Goal: Transaction & Acquisition: Purchase product/service

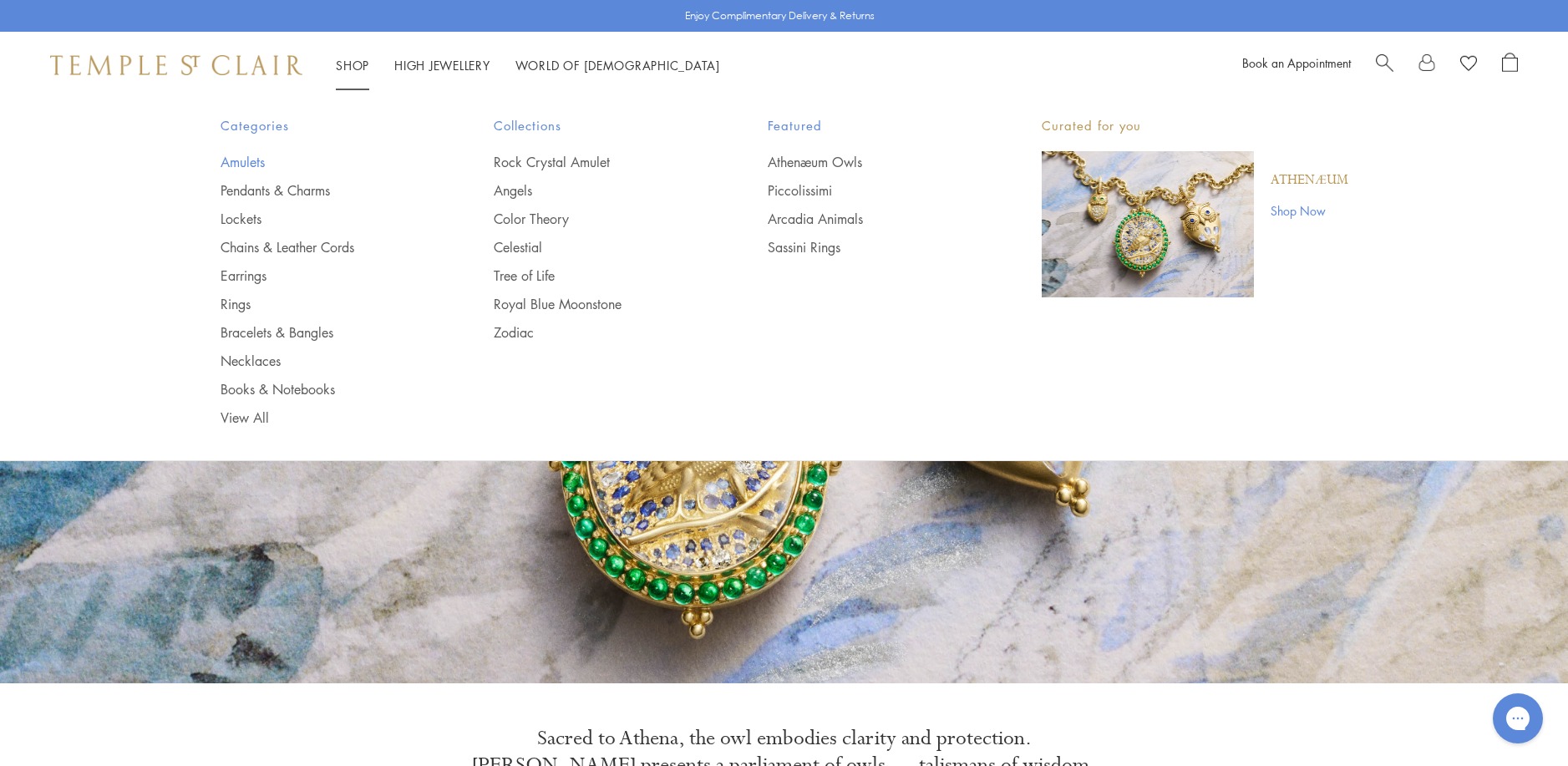
click at [233, 169] on link "Amulets" at bounding box center [324, 162] width 207 height 19
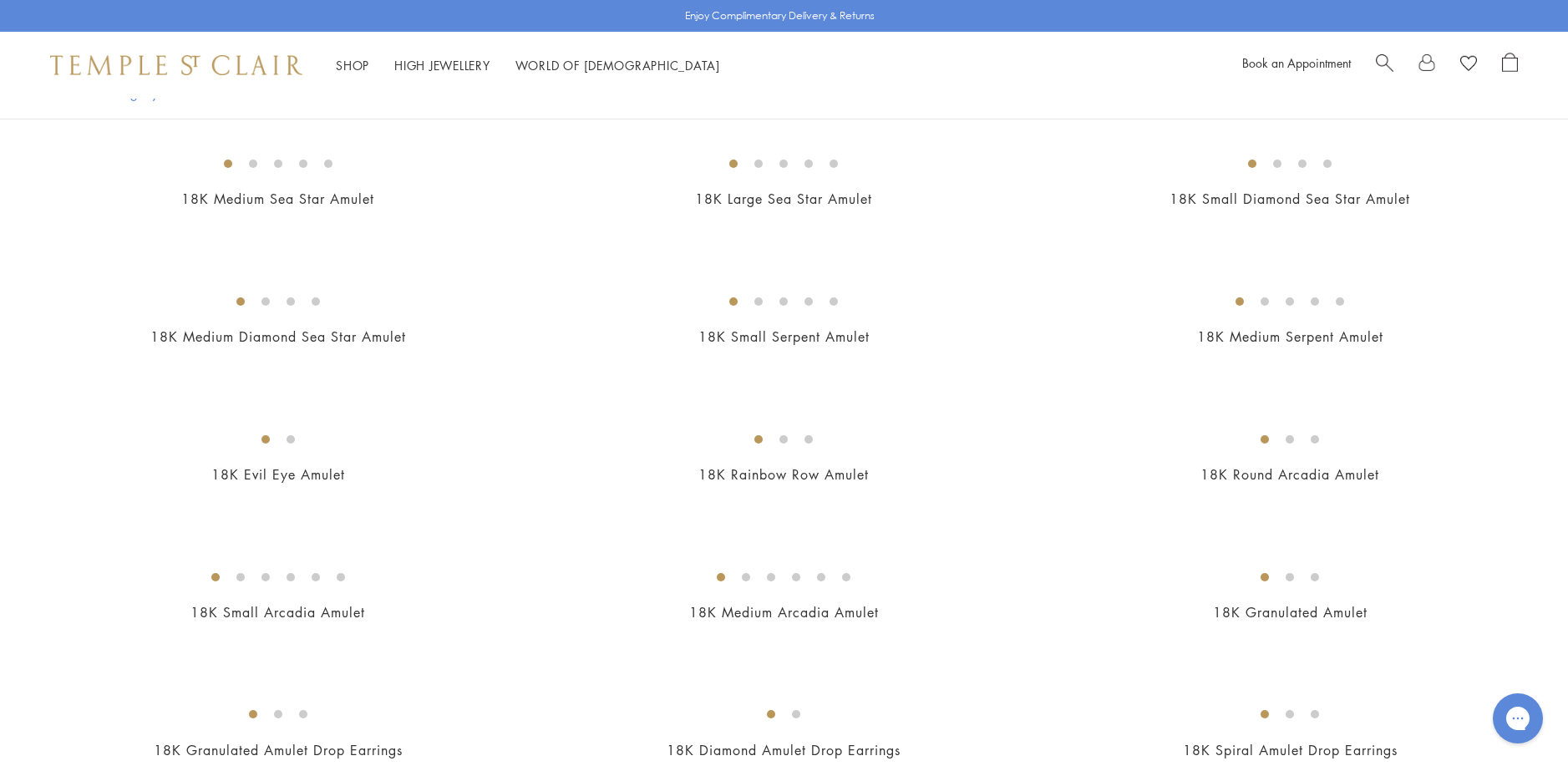
scroll to position [2506, 0]
click at [0, 0] on img at bounding box center [0, 0] width 0 height 0
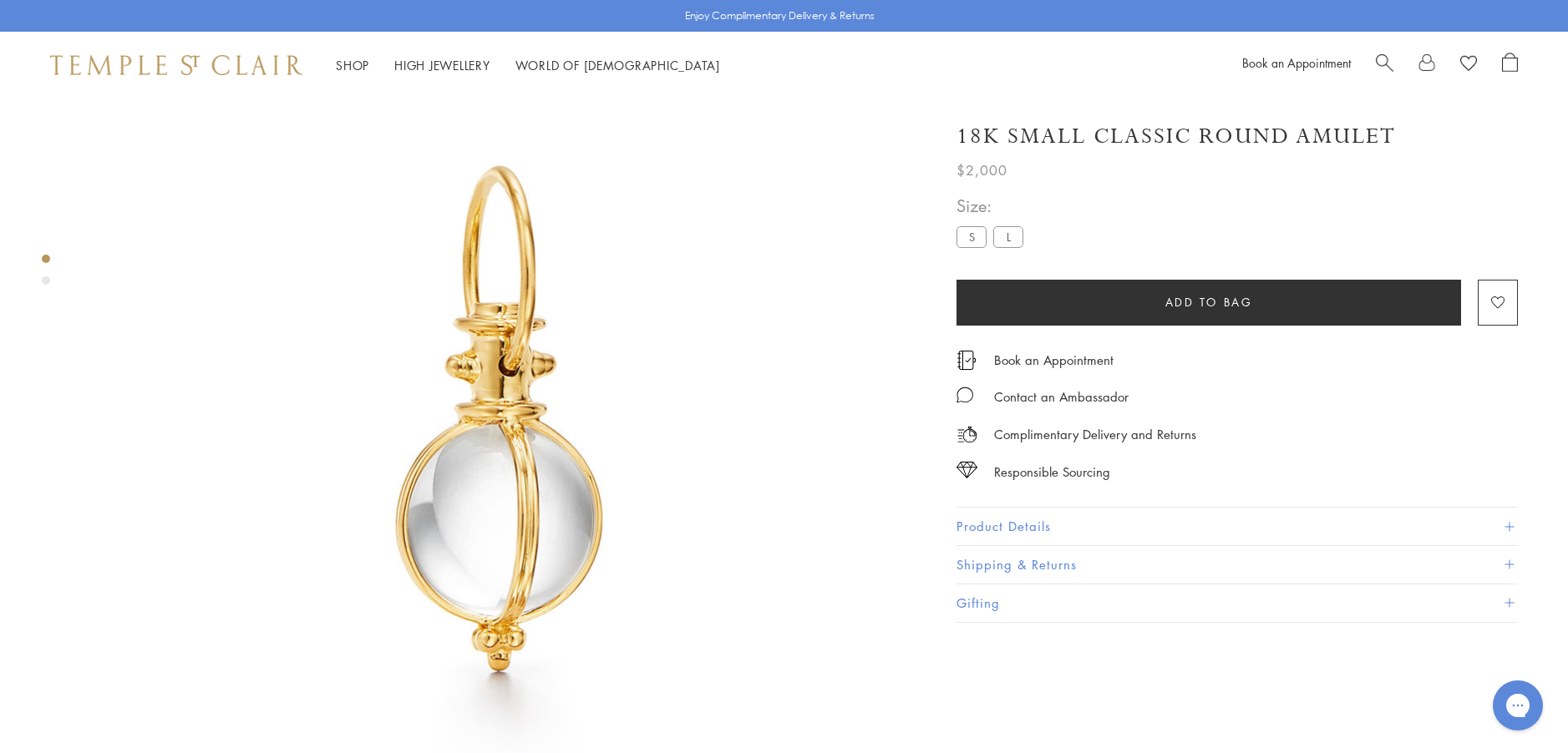
scroll to position [99, 0]
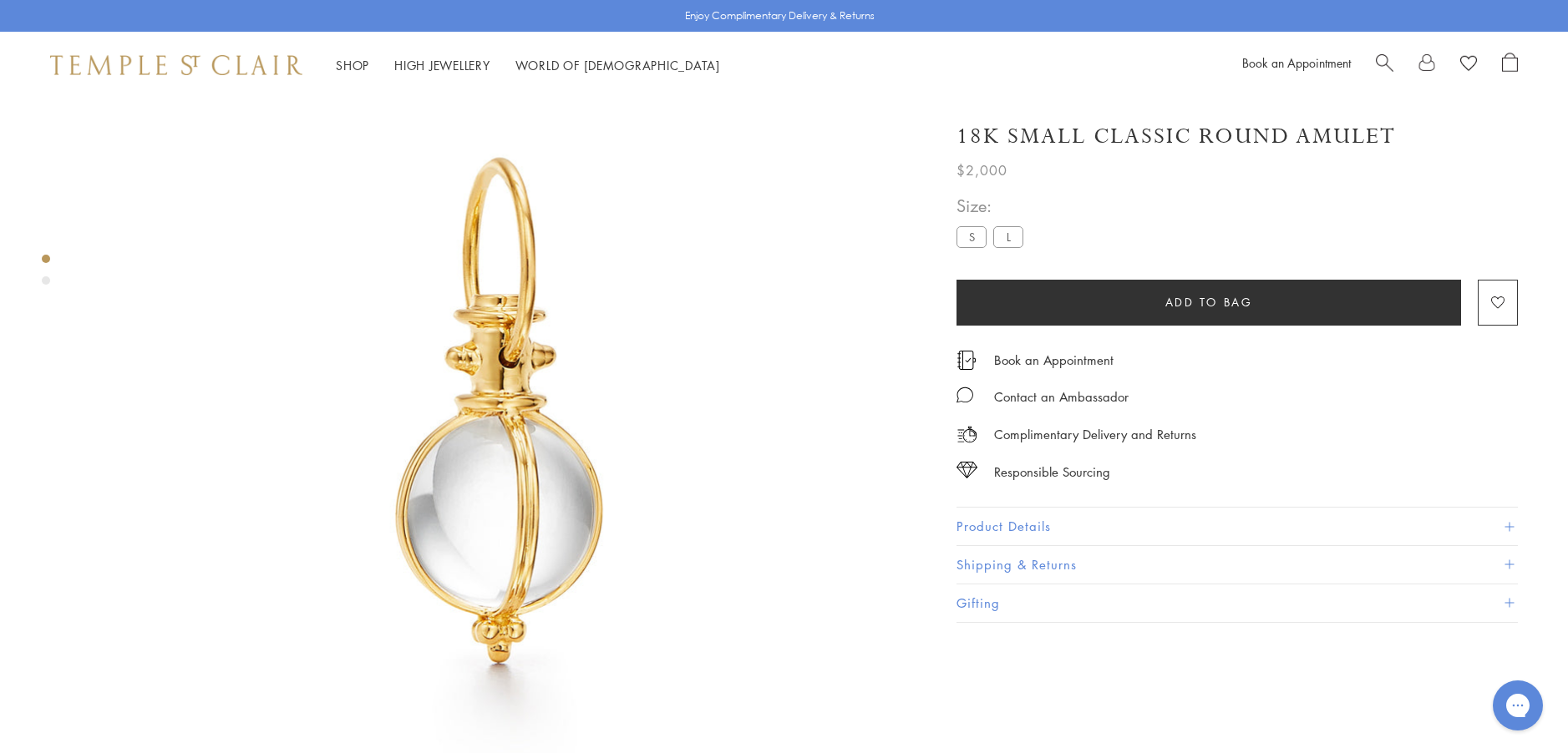
click at [991, 519] on button "Product Details" at bounding box center [1237, 526] width 561 height 38
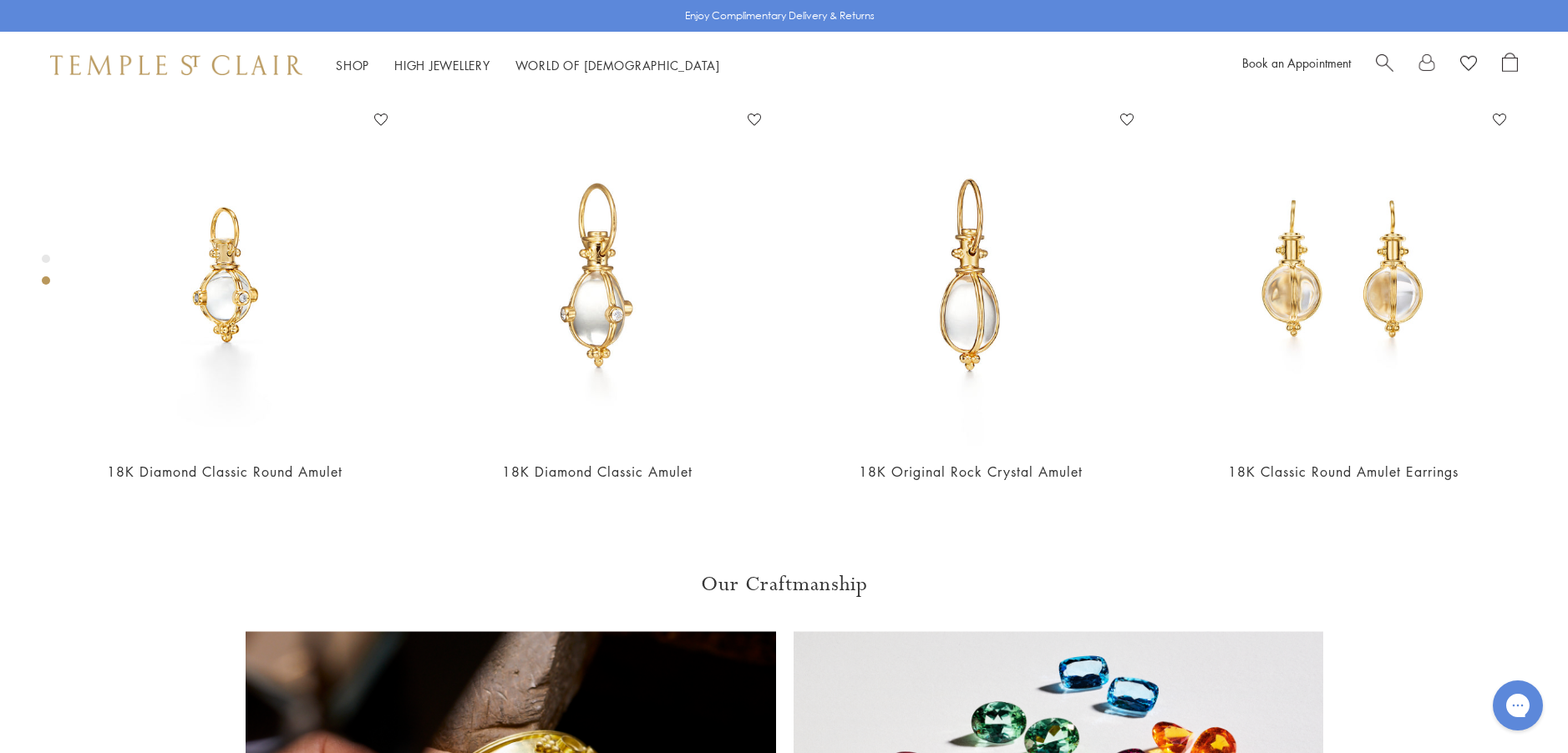
scroll to position [933, 0]
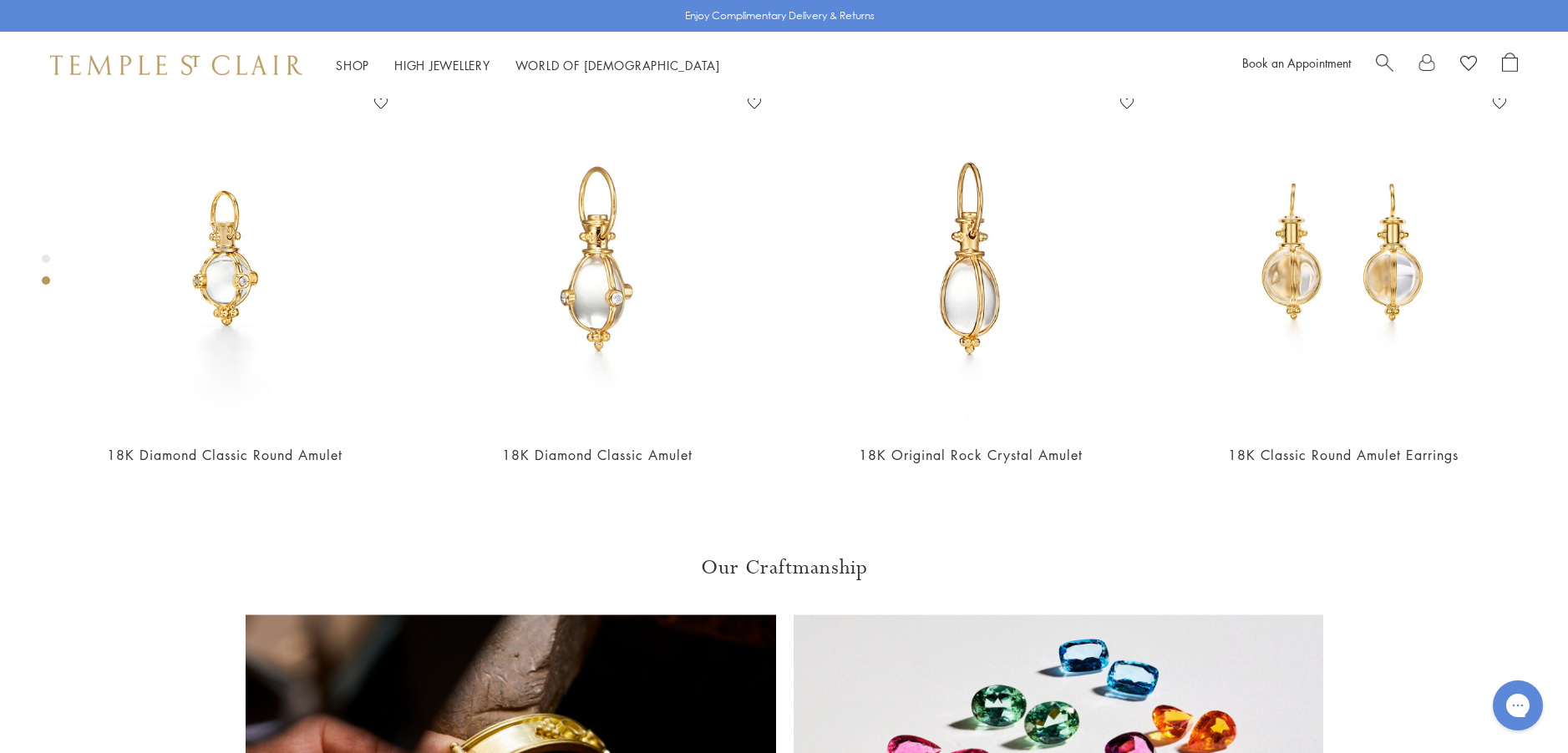
scroll to position [1017, 0]
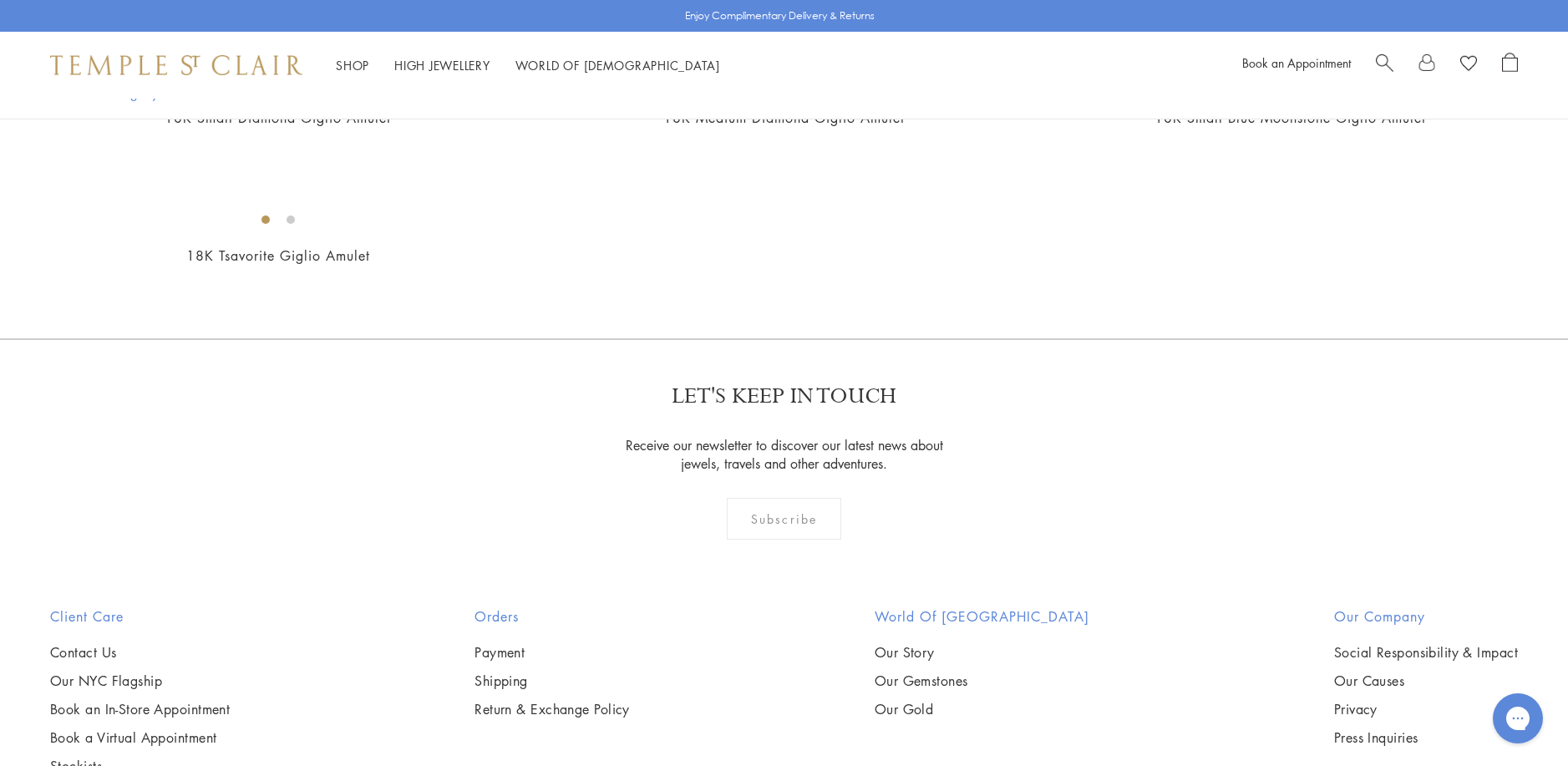
scroll to position [3258, 0]
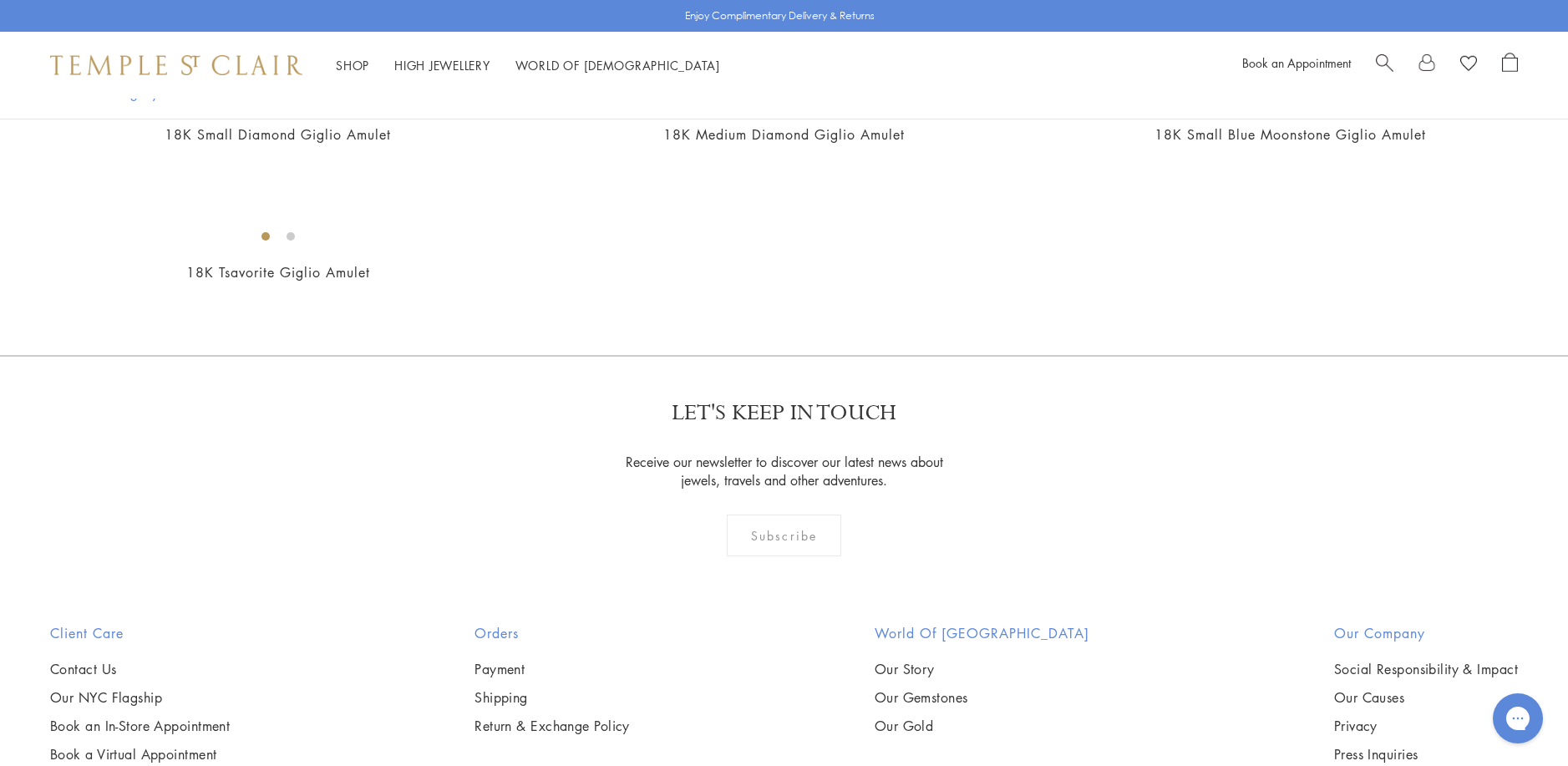
click at [0, 0] on img at bounding box center [0, 0] width 0 height 0
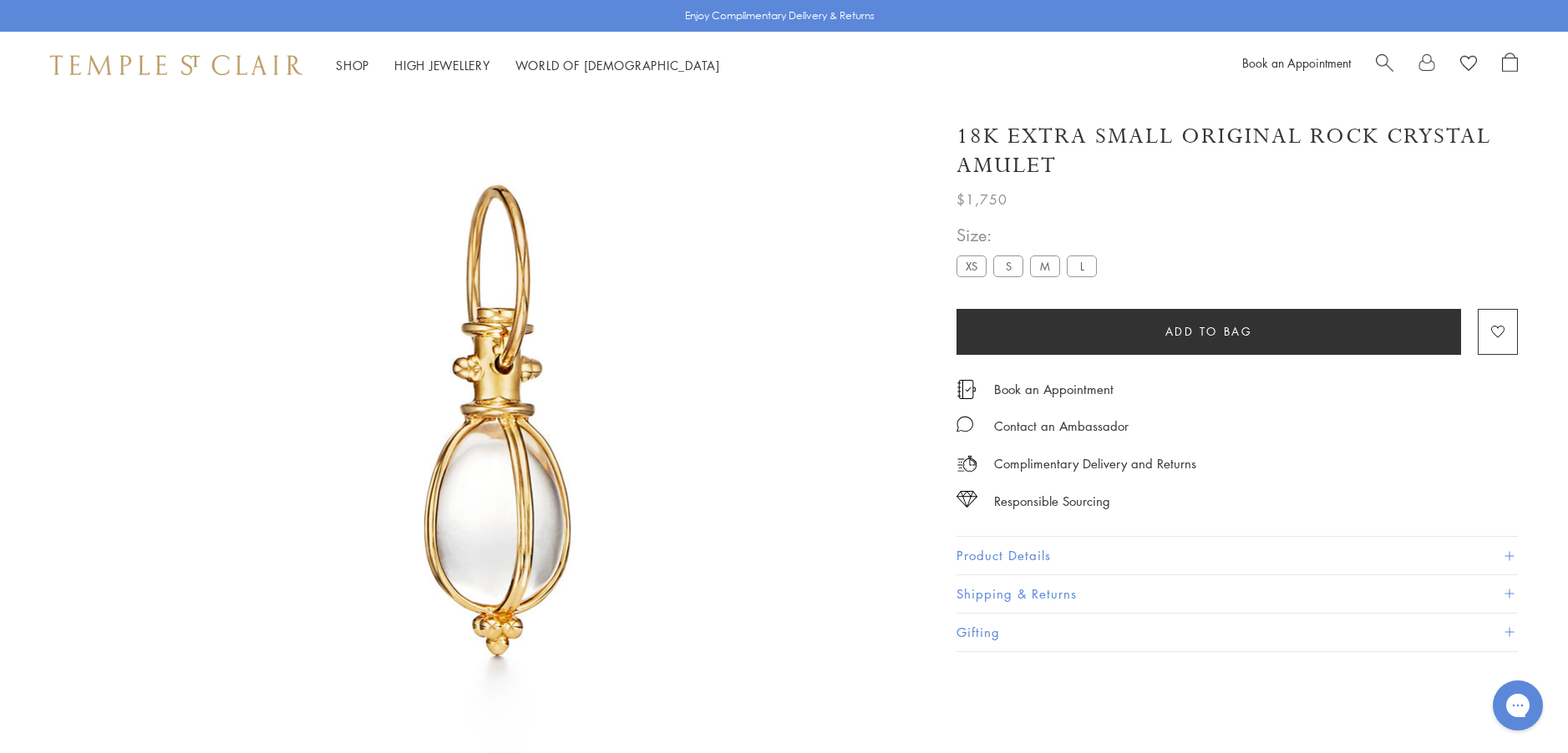
scroll to position [99, 0]
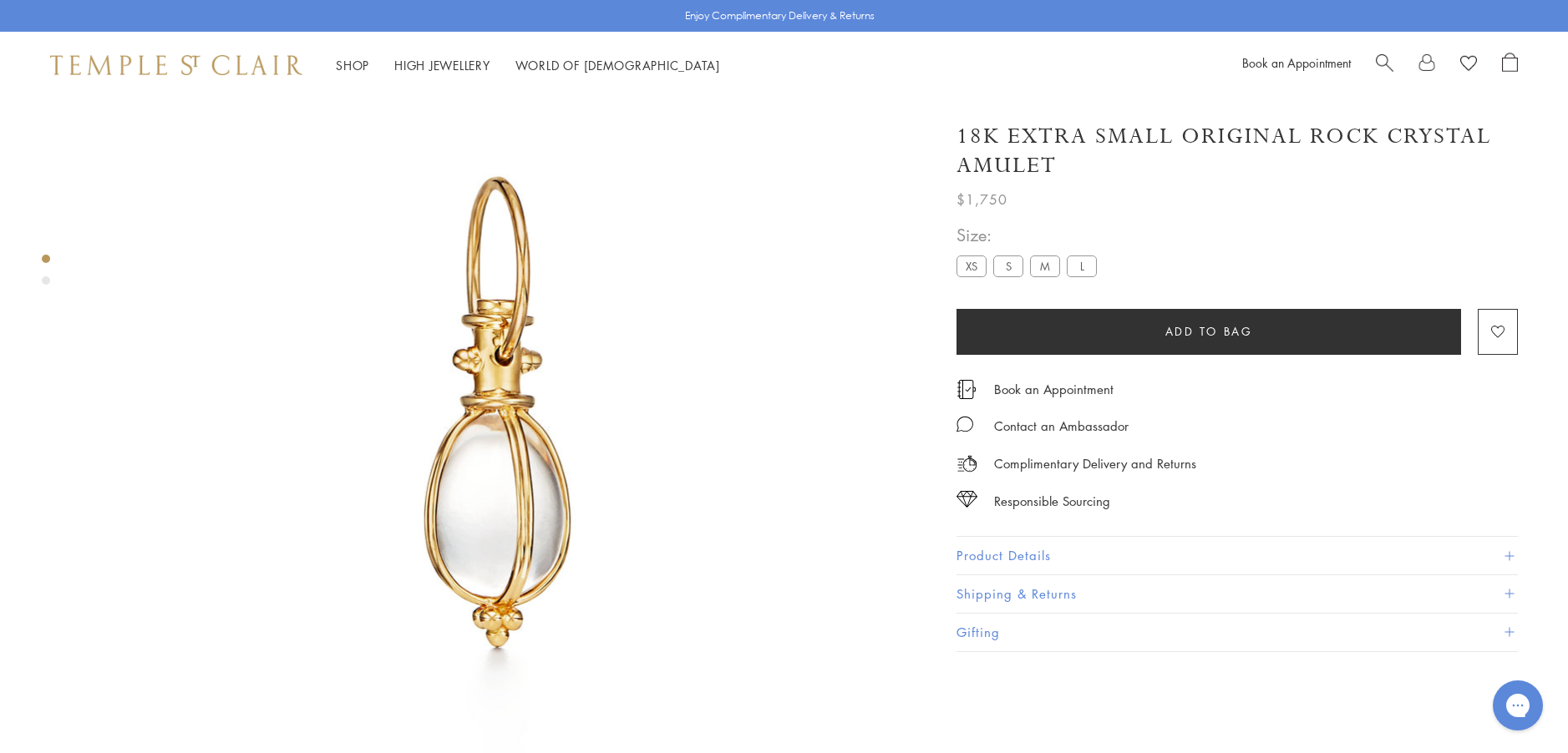
click at [1003, 551] on button "Product Details" at bounding box center [1237, 555] width 561 height 38
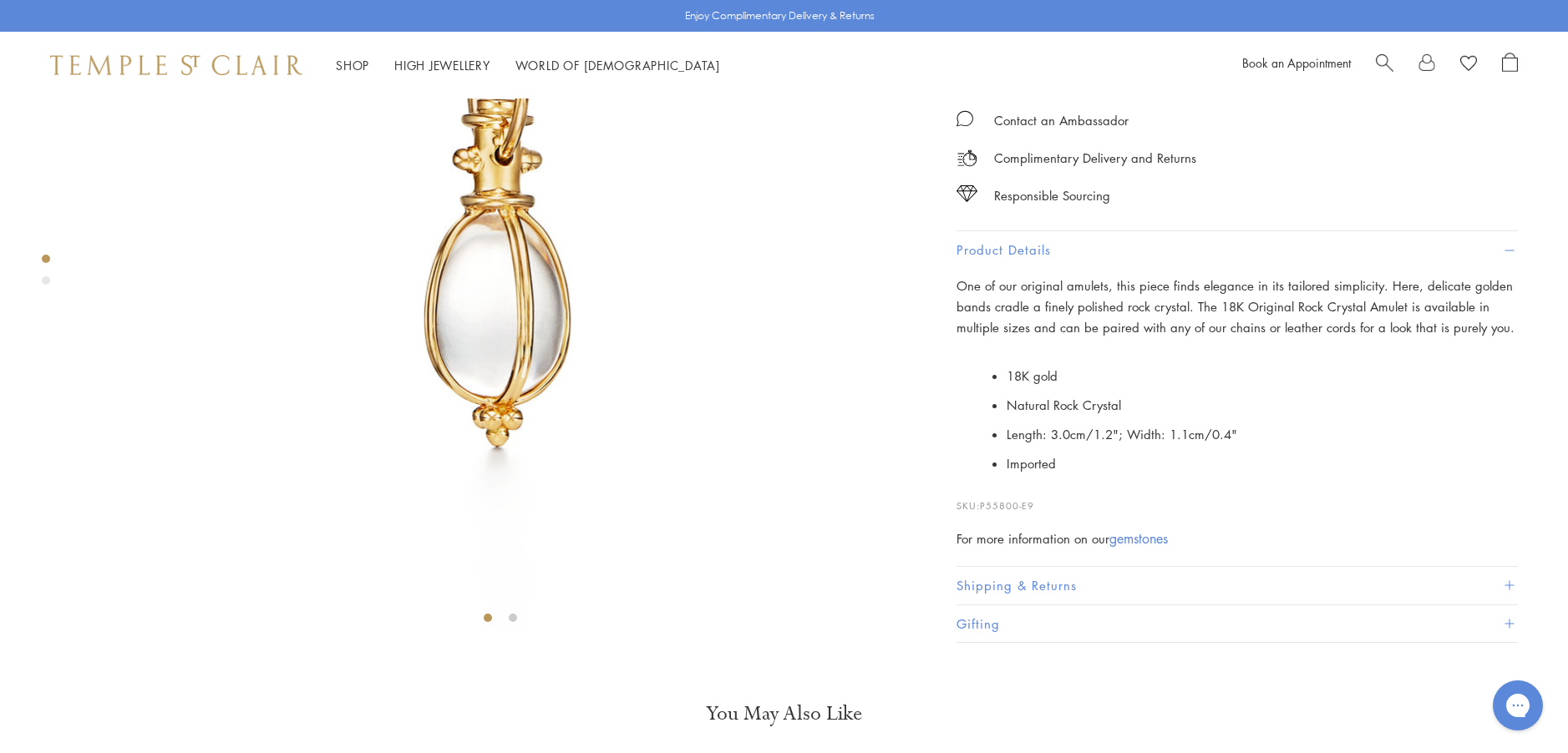
scroll to position [182, 0]
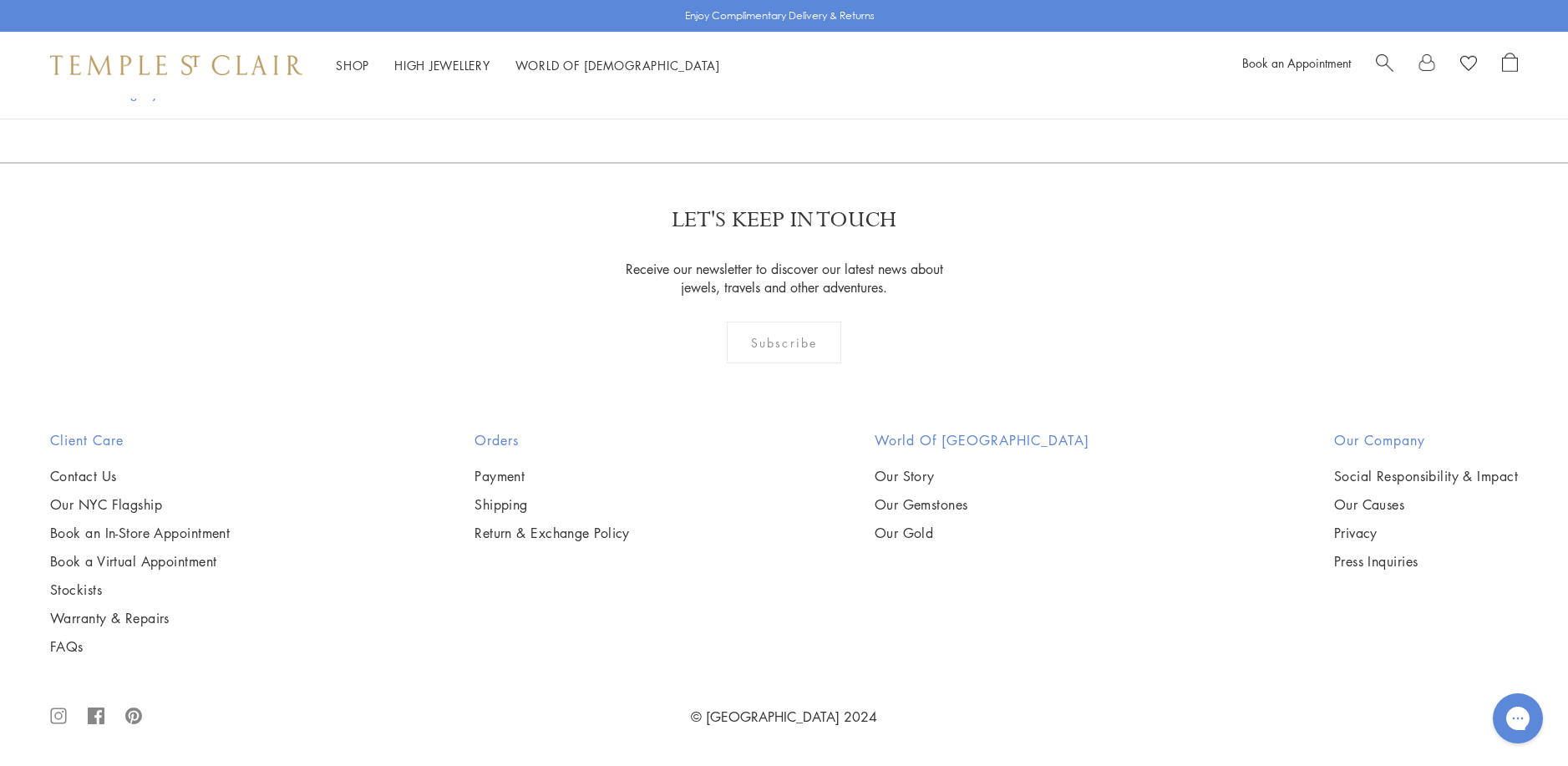
scroll to position [3760, 0]
click at [0, 0] on img at bounding box center [0, 0] width 0 height 0
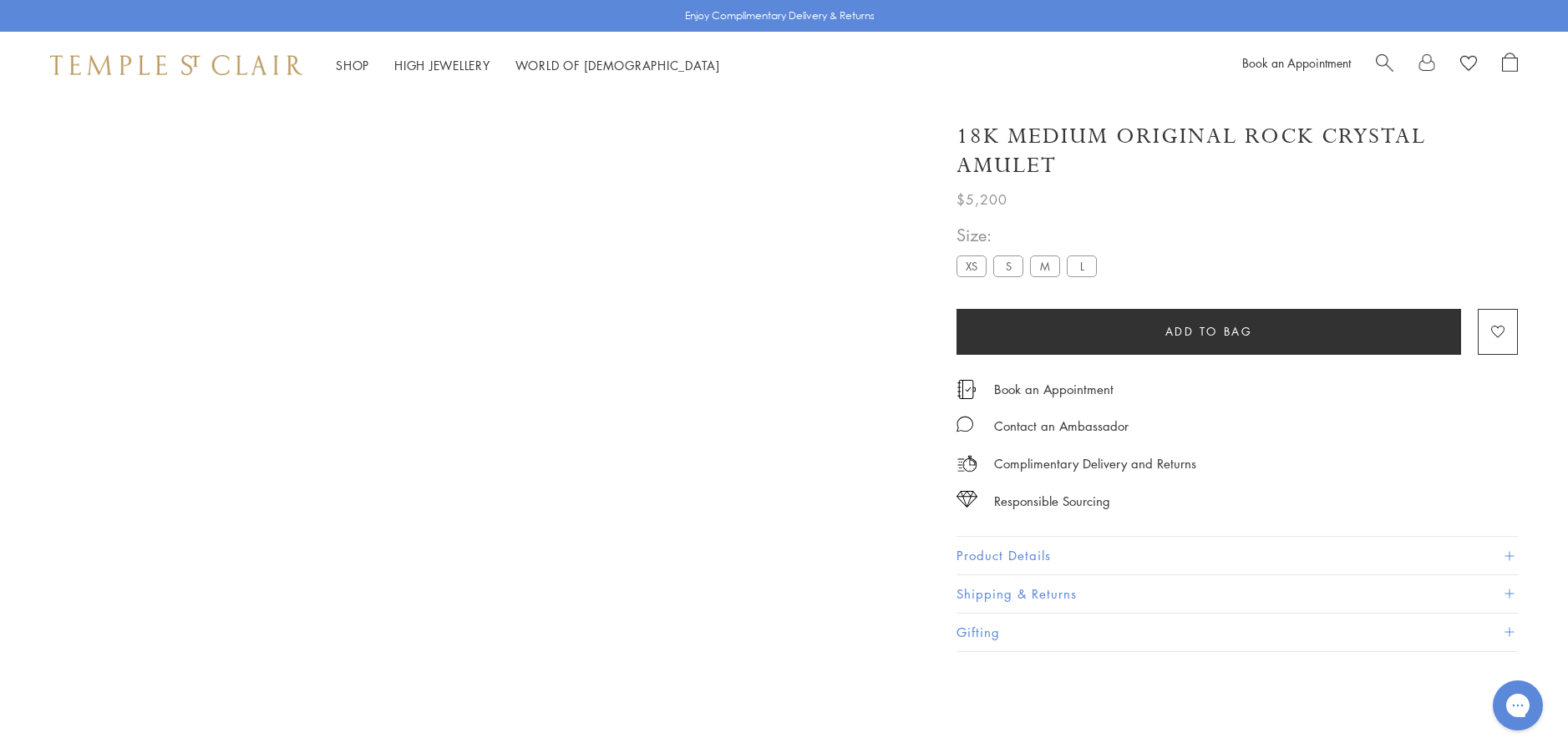
scroll to position [99, 0]
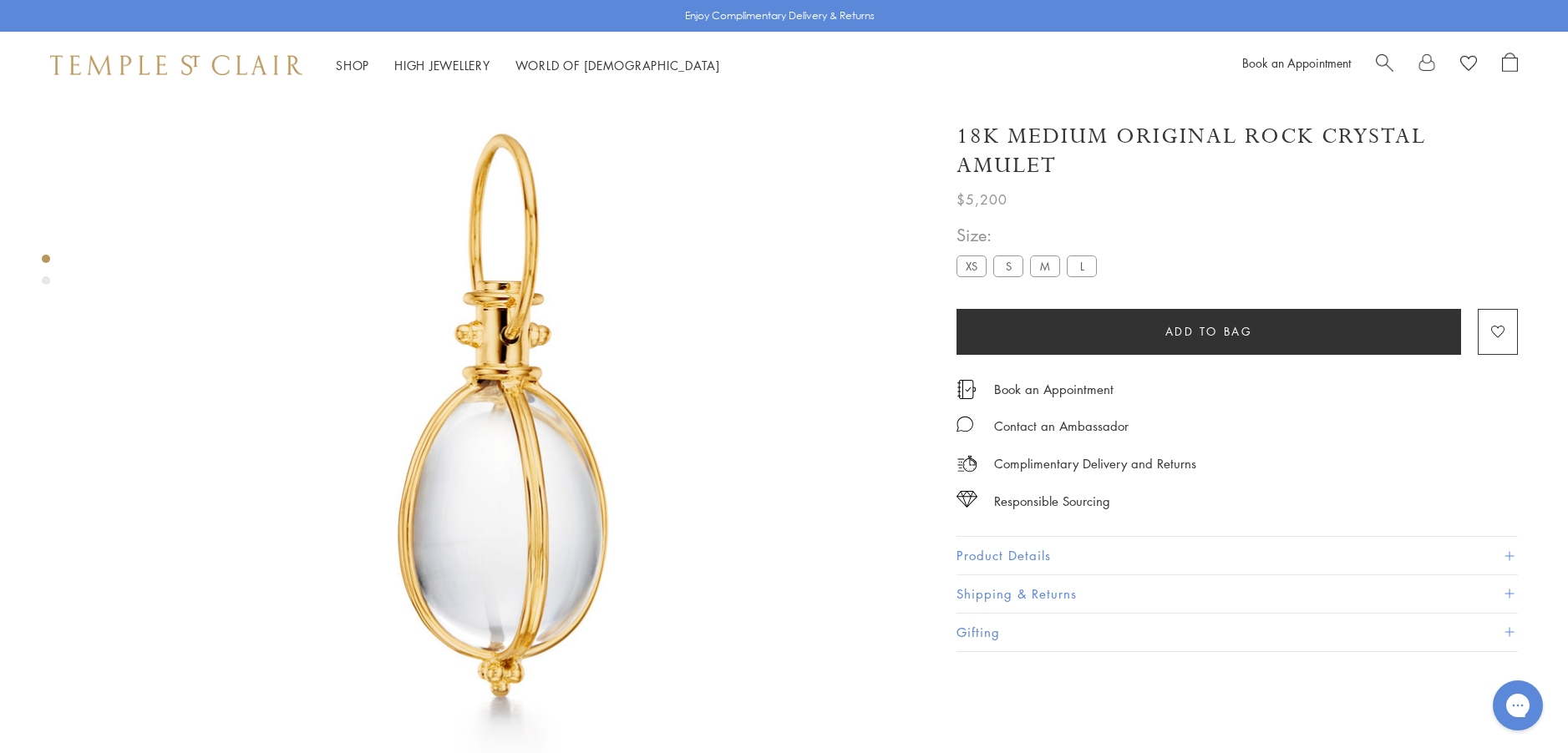
click at [1011, 556] on button "Product Details" at bounding box center [1237, 555] width 561 height 38
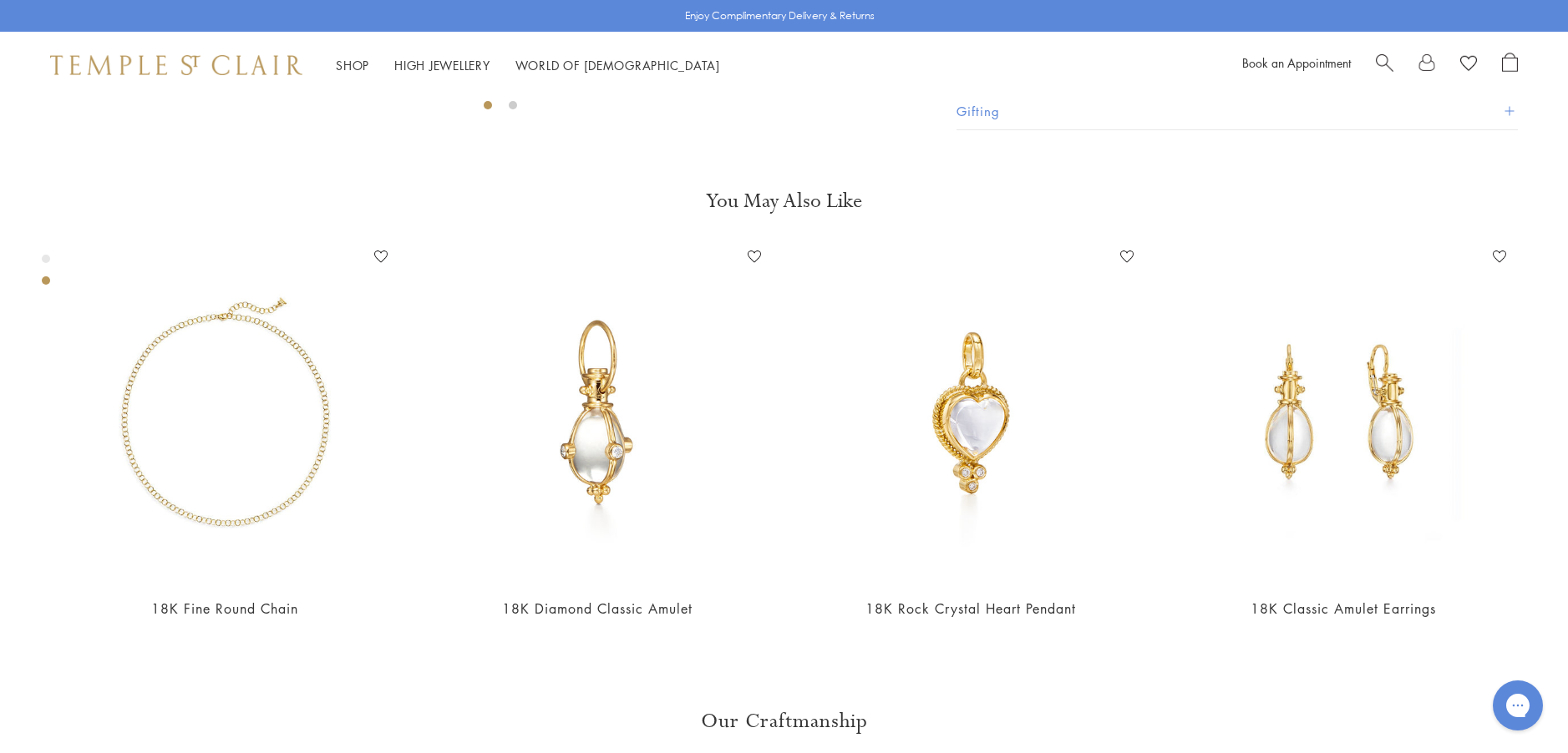
scroll to position [766, 0]
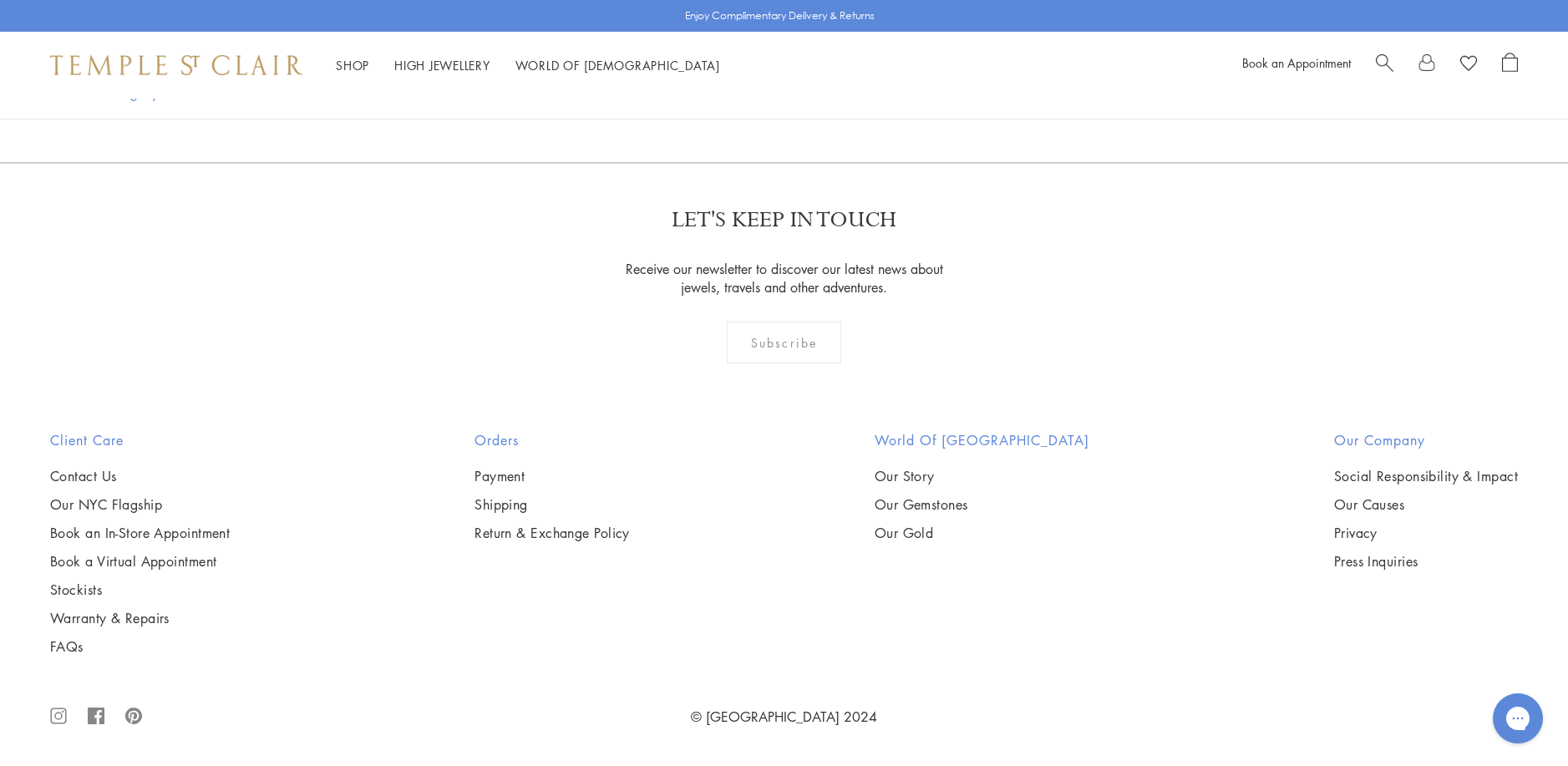
scroll to position [3763, 0]
click at [0, 0] on img at bounding box center [0, 0] width 0 height 0
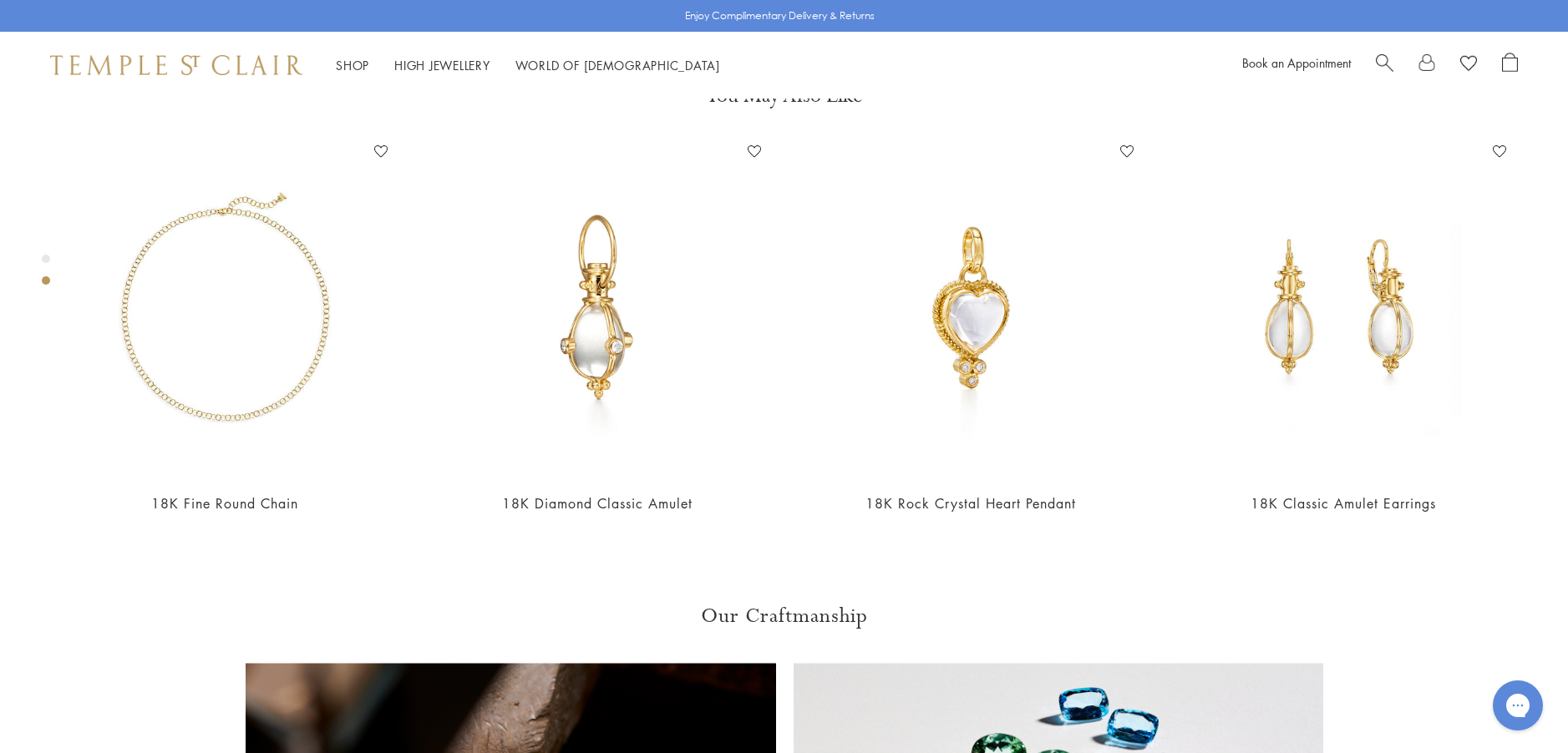
scroll to position [1017, 0]
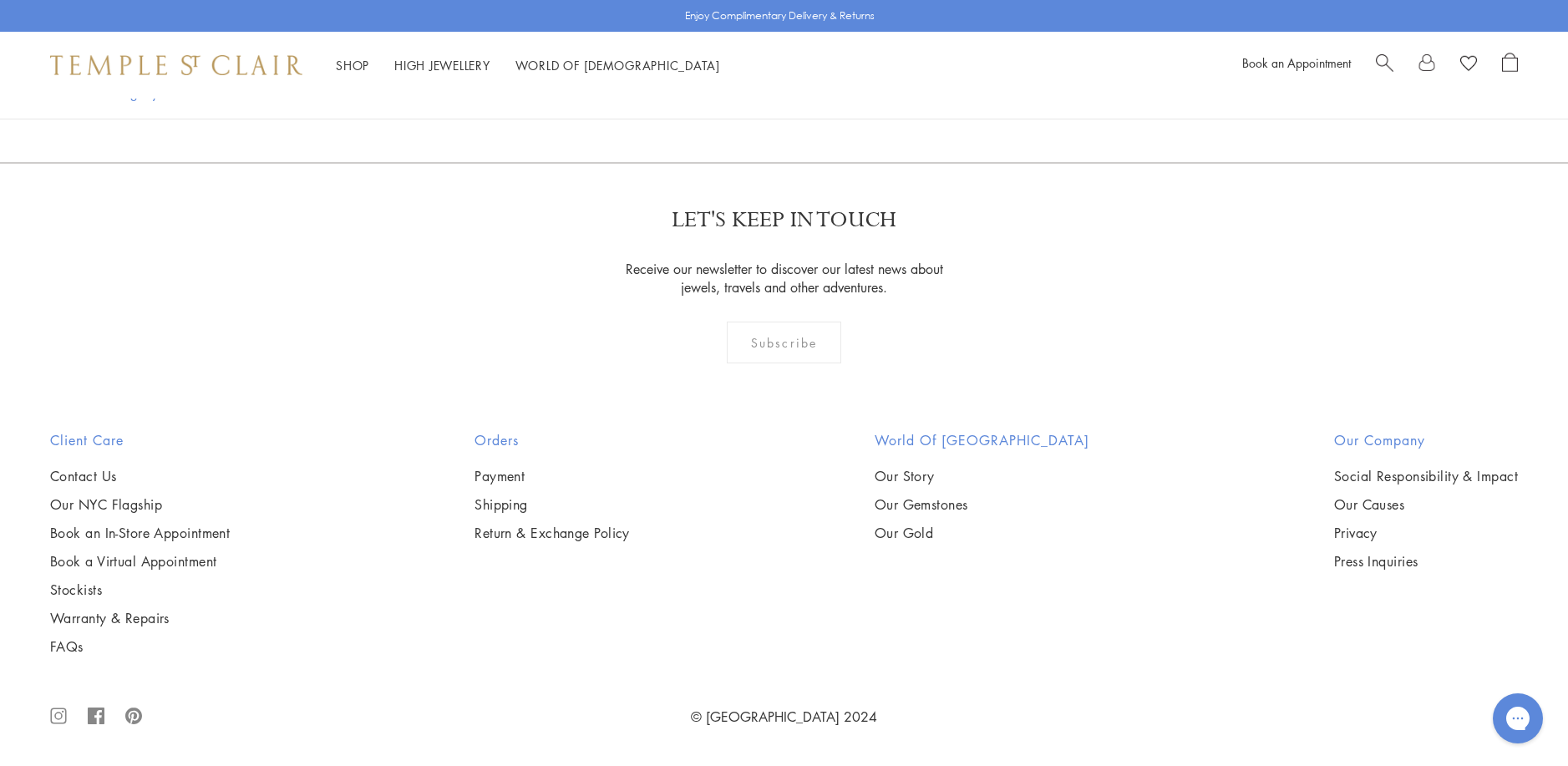
scroll to position [4268, 0]
click at [0, 0] on img at bounding box center [0, 0] width 0 height 0
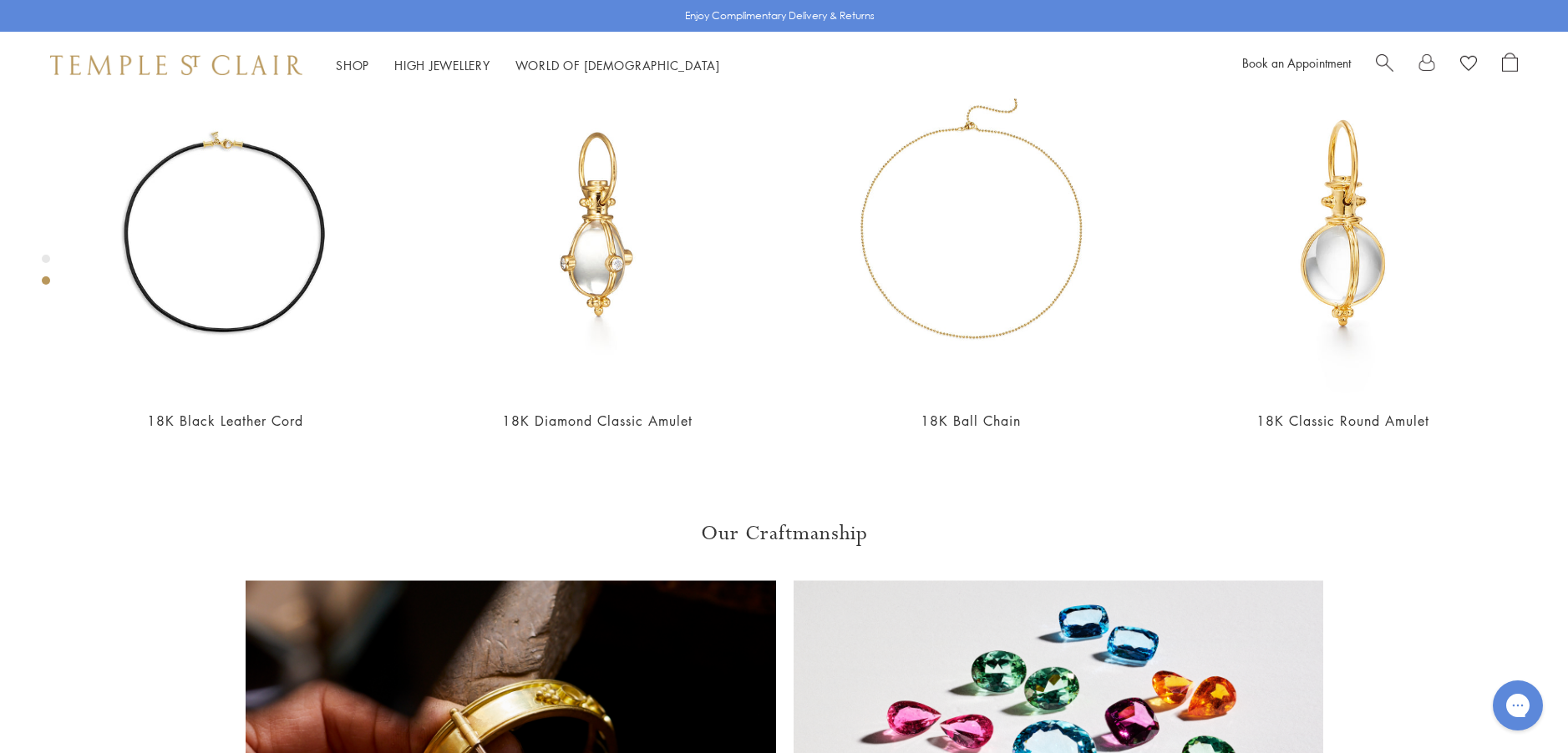
scroll to position [1017, 0]
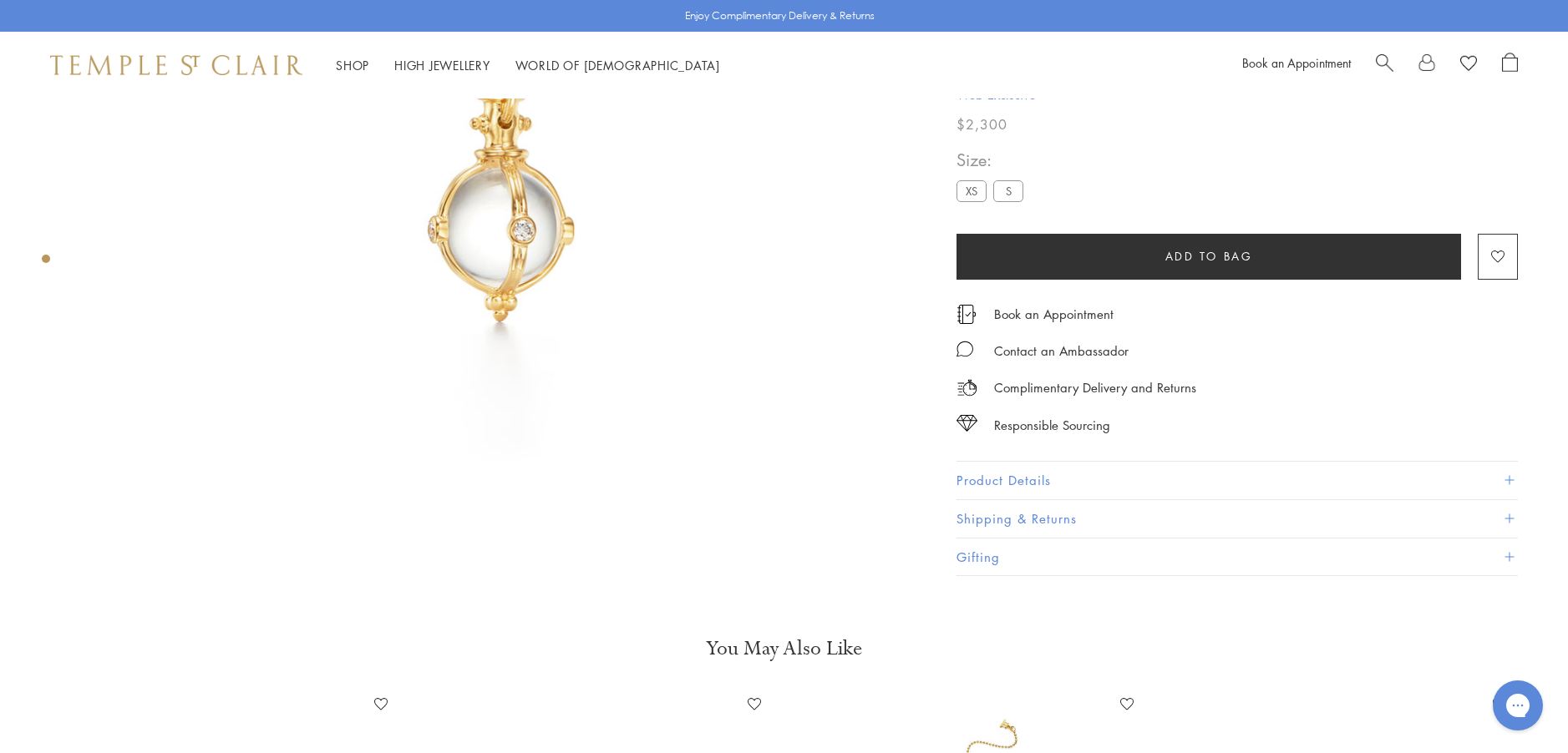
scroll to position [349, 0]
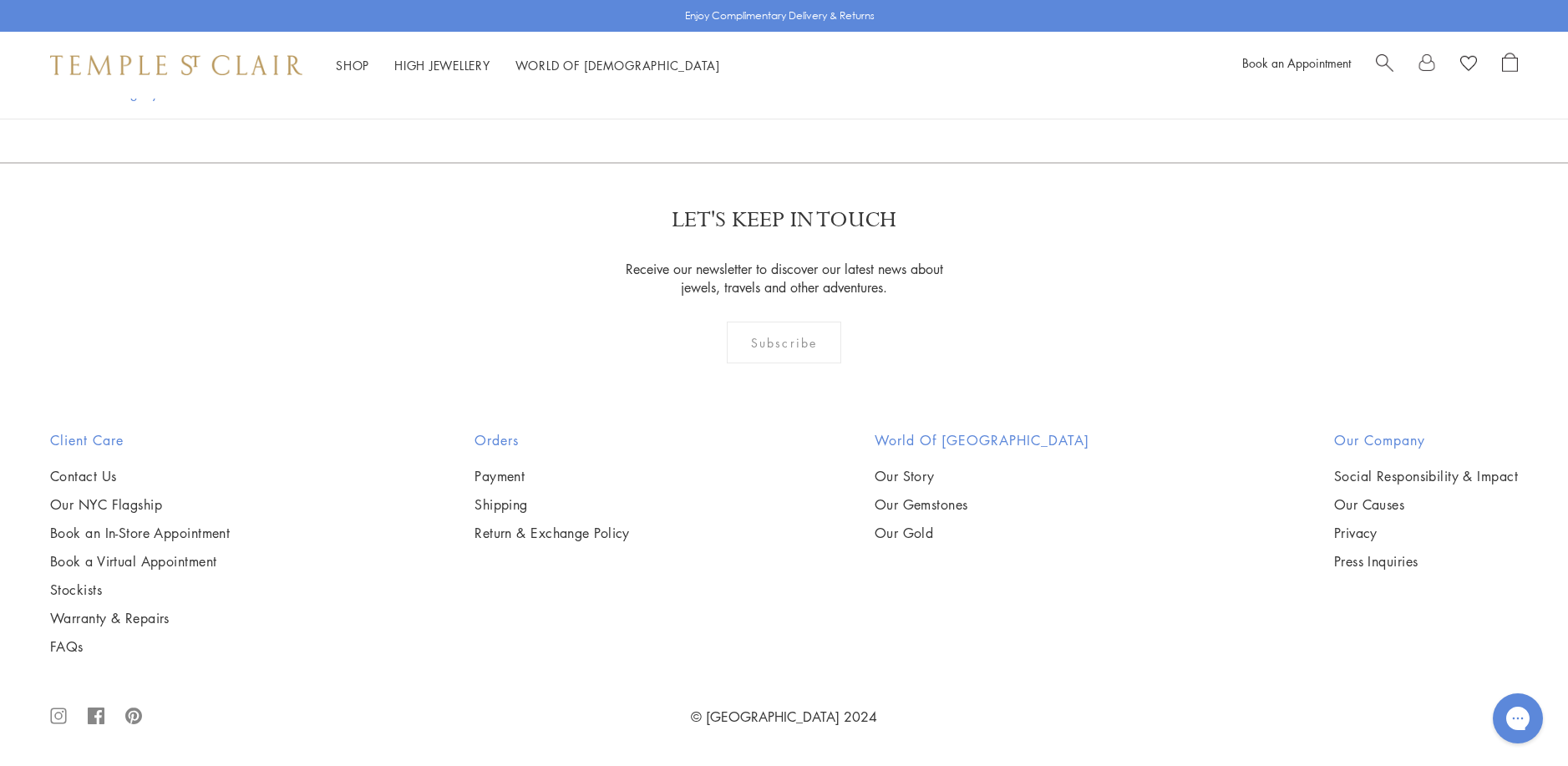
scroll to position [4852, 0]
click at [0, 0] on img at bounding box center [0, 0] width 0 height 0
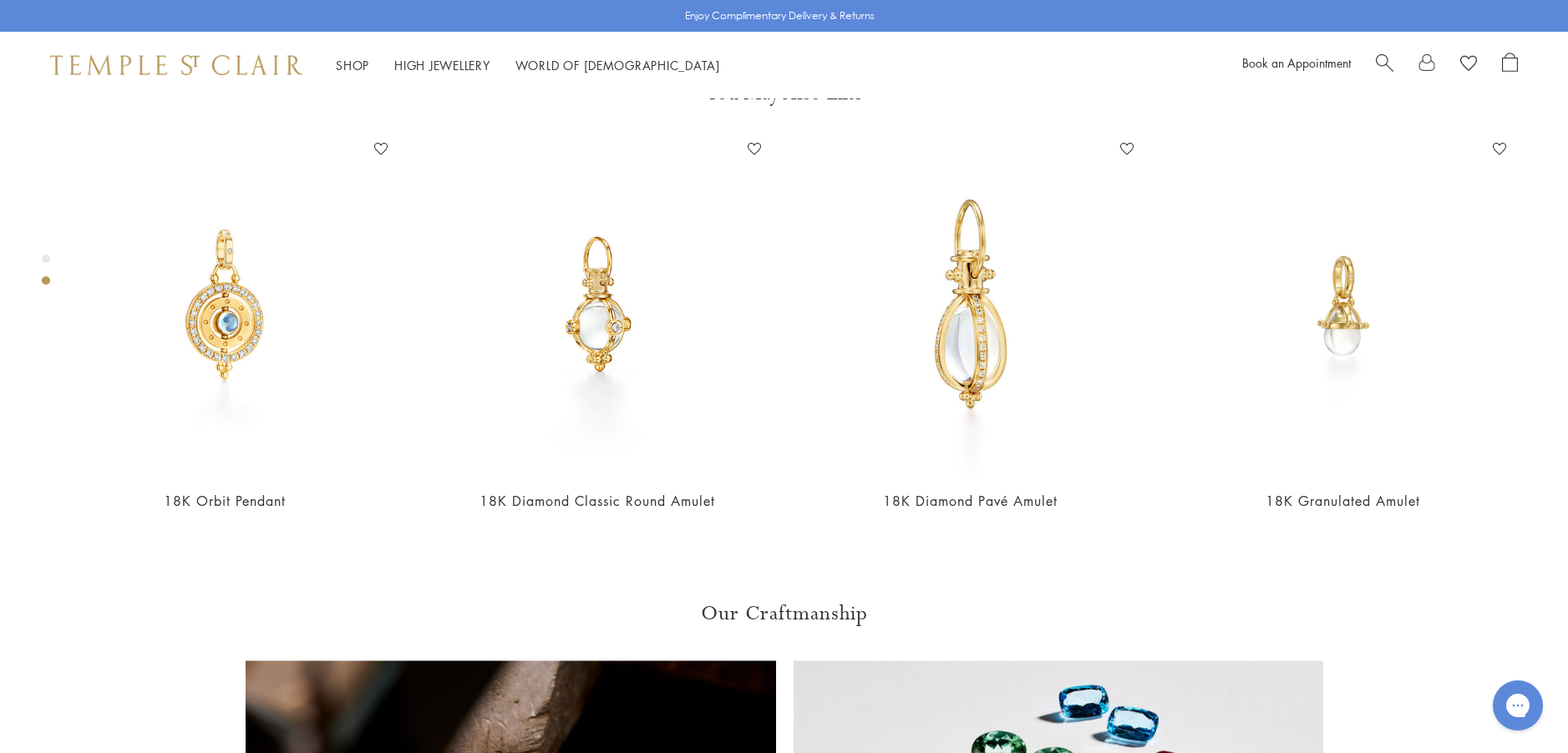
scroll to position [933, 0]
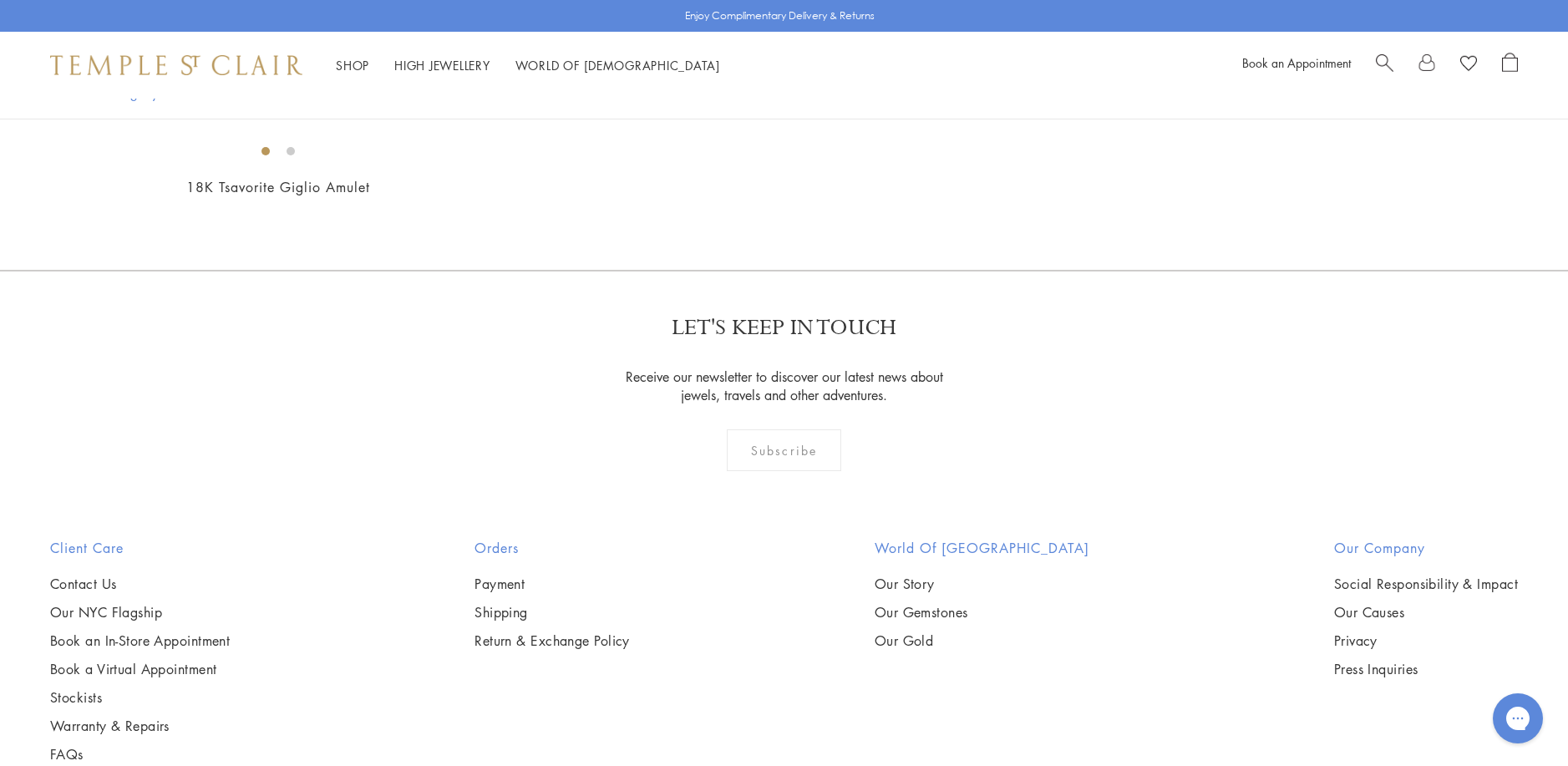
scroll to position [3349, 0]
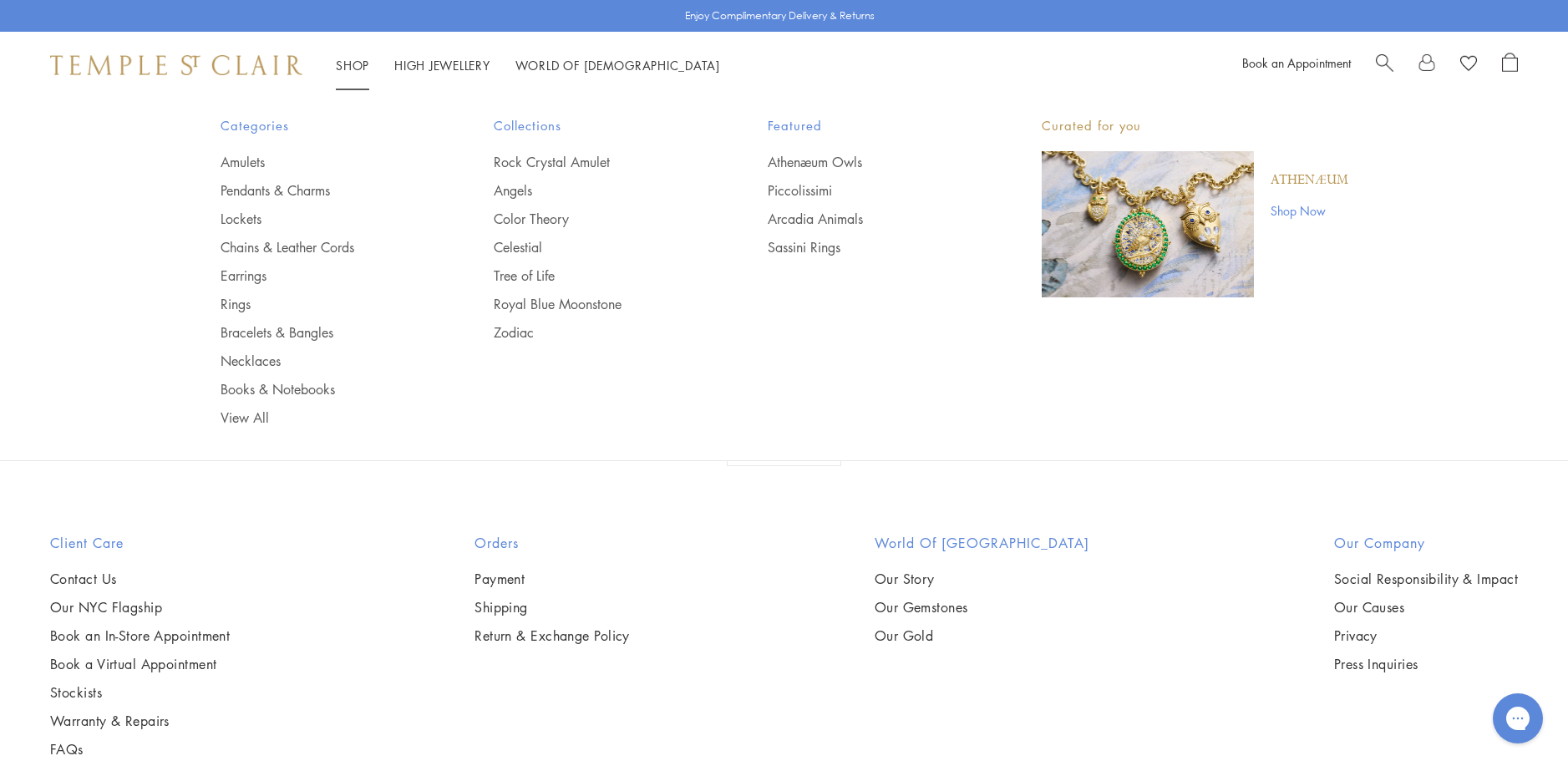
click at [356, 63] on link "Shop Shop" at bounding box center [351, 65] width 33 height 17
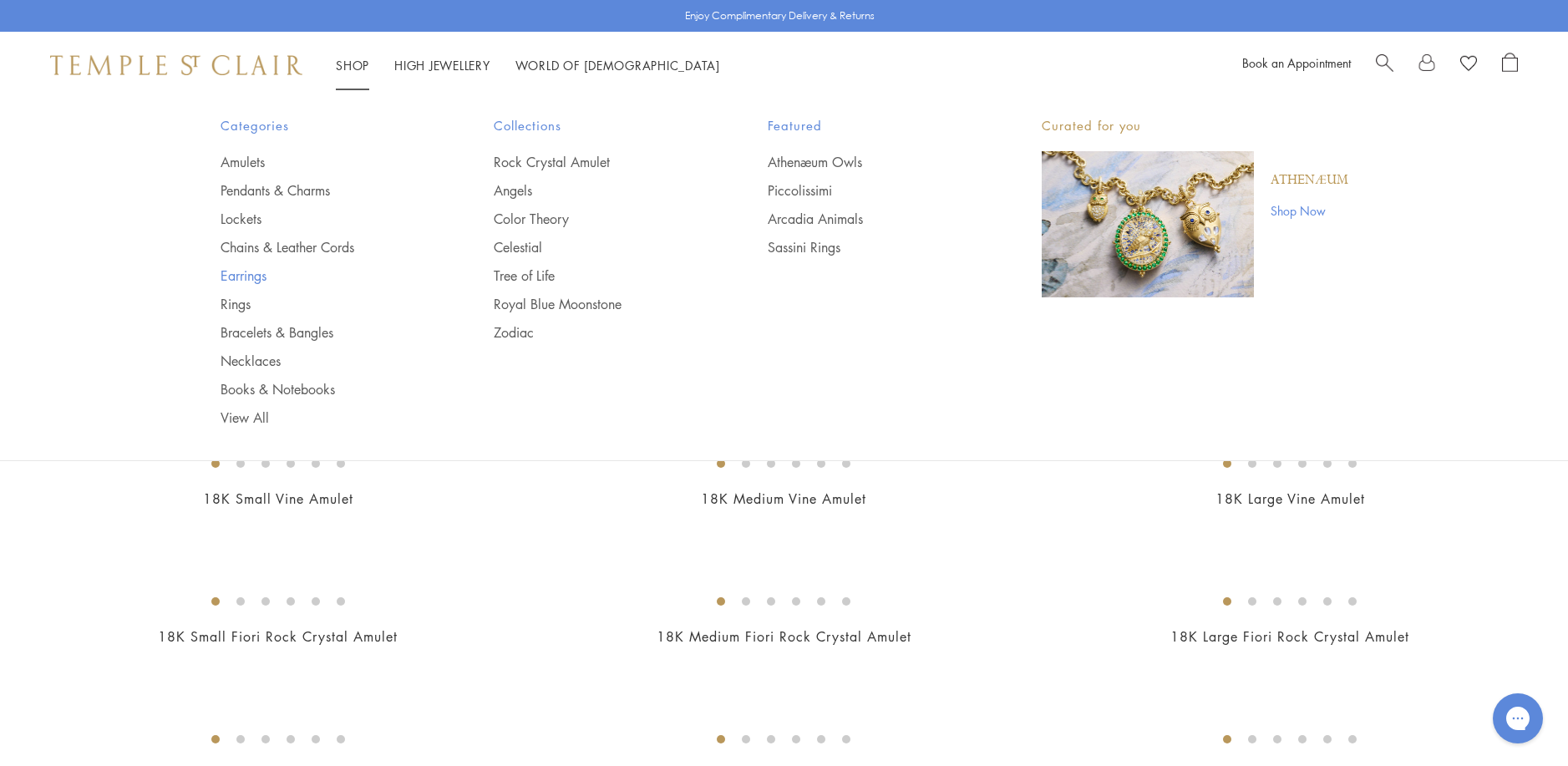
click at [238, 274] on link "Earrings" at bounding box center [324, 276] width 207 height 19
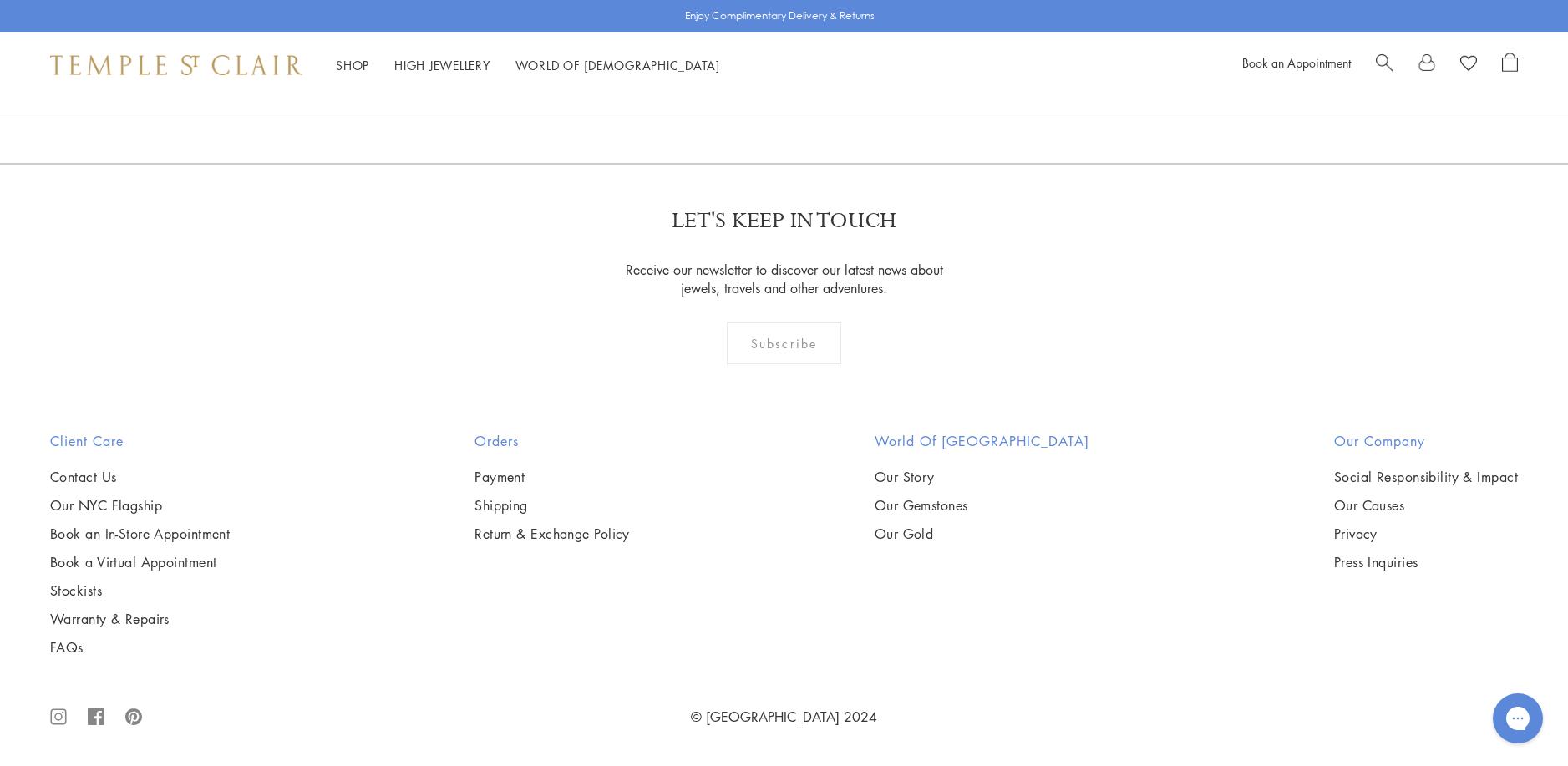
scroll to position [10444, 0]
click at [756, 96] on link "2" at bounding box center [757, 73] width 56 height 46
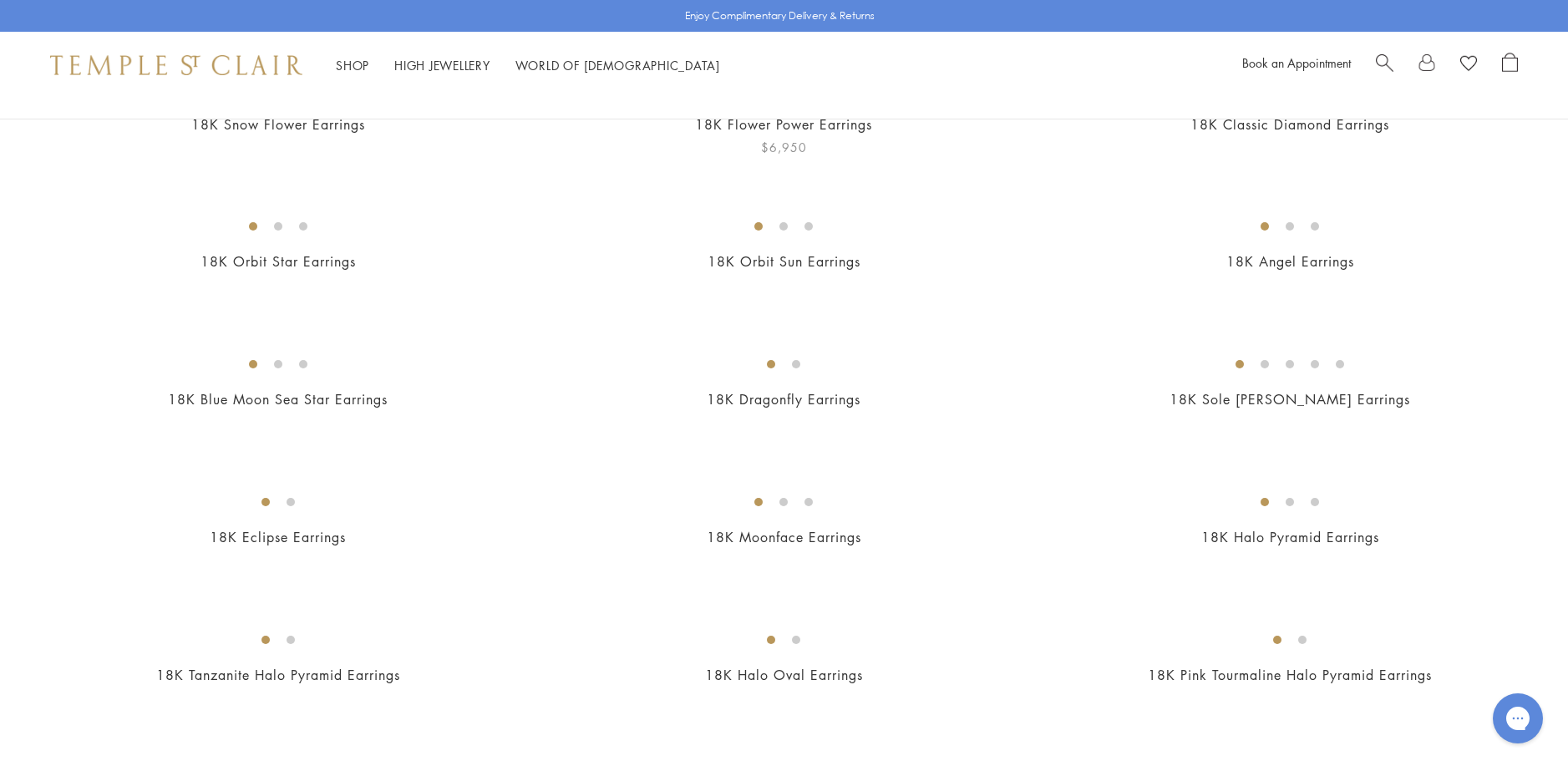
scroll to position [251, 0]
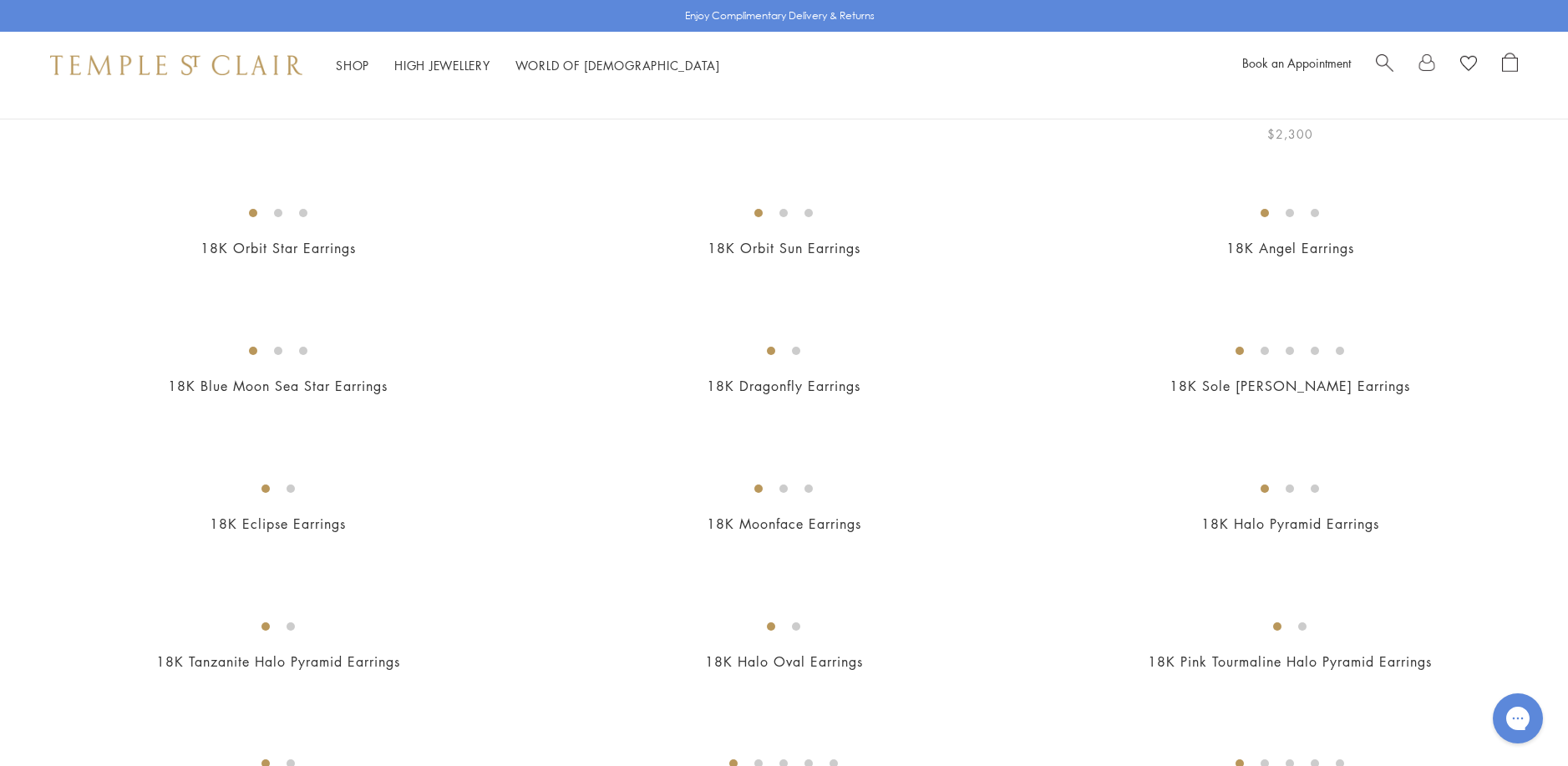
click at [0, 0] on img at bounding box center [0, 0] width 0 height 0
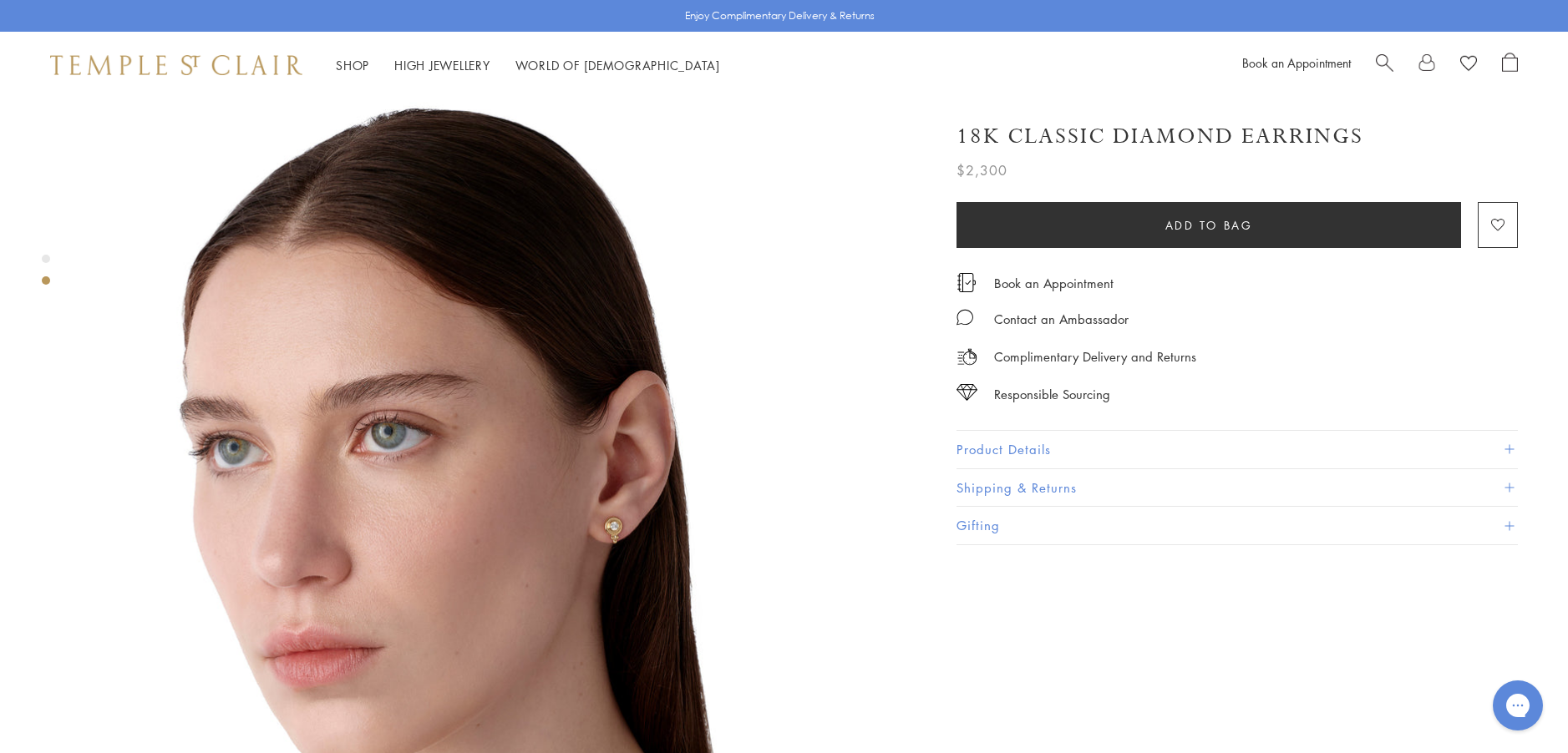
scroll to position [918, 0]
